Goal: Check status: Check status

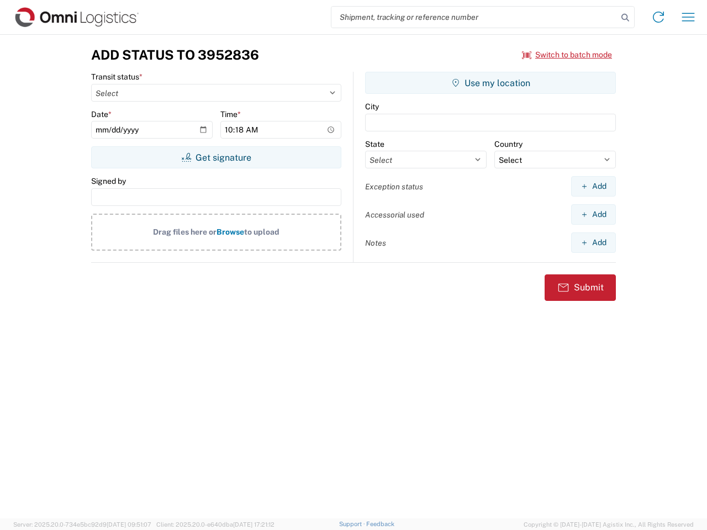
click at [474, 17] on input "search" at bounding box center [474, 17] width 286 height 21
click at [625, 18] on icon at bounding box center [624, 17] width 15 height 15
click at [658, 17] on icon at bounding box center [658, 17] width 18 height 18
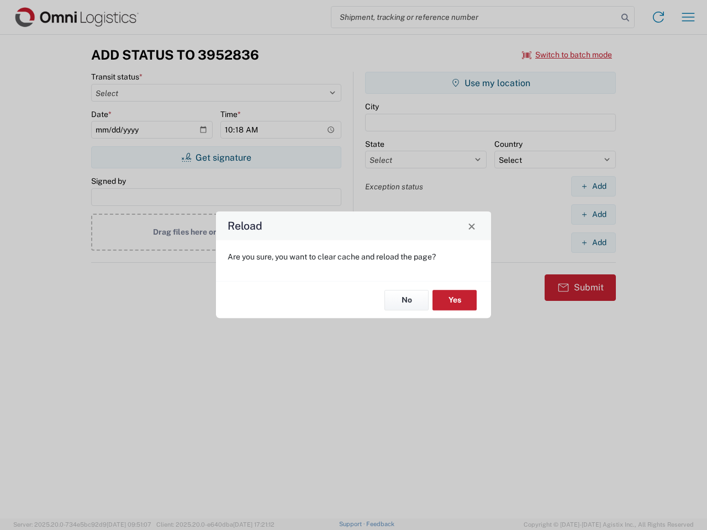
click at [688, 17] on div "Reload Are you sure, you want to clear cache and reload the page? No Yes" at bounding box center [353, 265] width 707 height 530
click at [567, 55] on div "Reload Are you sure, you want to clear cache and reload the page? No Yes" at bounding box center [353, 265] width 707 height 530
click at [216, 157] on div "Reload Are you sure, you want to clear cache and reload the page? No Yes" at bounding box center [353, 265] width 707 height 530
click at [490, 83] on div "Reload Are you sure, you want to clear cache and reload the page? No Yes" at bounding box center [353, 265] width 707 height 530
click at [593, 186] on div "Reload Are you sure, you want to clear cache and reload the page? No Yes" at bounding box center [353, 265] width 707 height 530
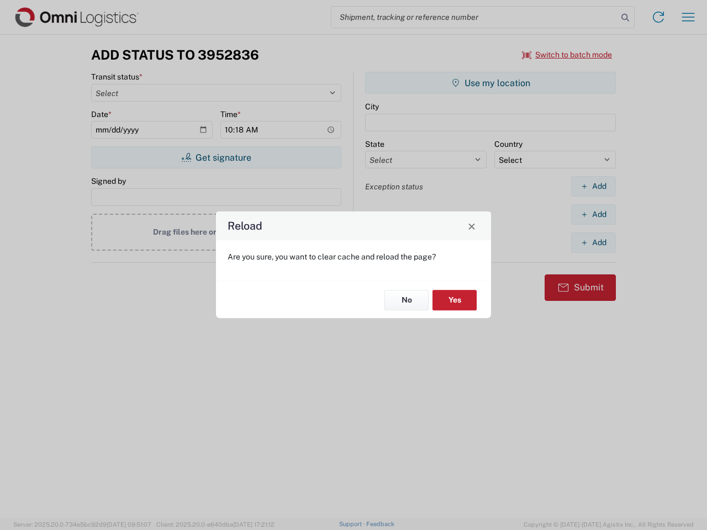
click at [593, 214] on div "Reload Are you sure, you want to clear cache and reload the page? No Yes" at bounding box center [353, 265] width 707 height 530
click at [593, 242] on div "Reload Are you sure, you want to clear cache and reload the page? No Yes" at bounding box center [353, 265] width 707 height 530
